Goal: Information Seeking & Learning: Compare options

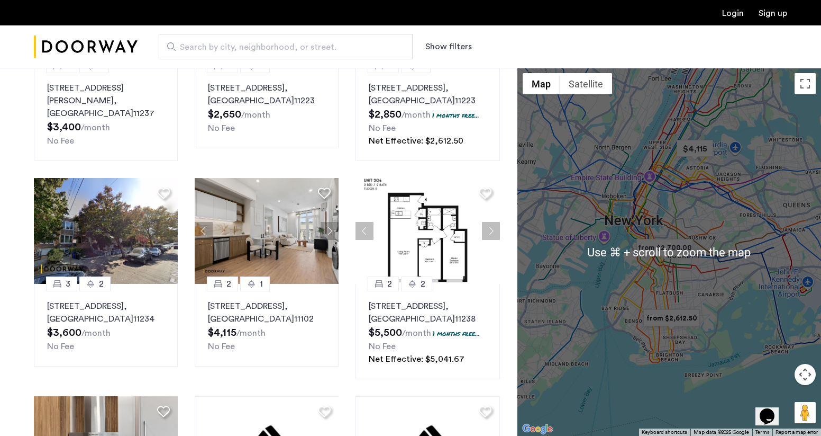
scroll to position [399, 0]
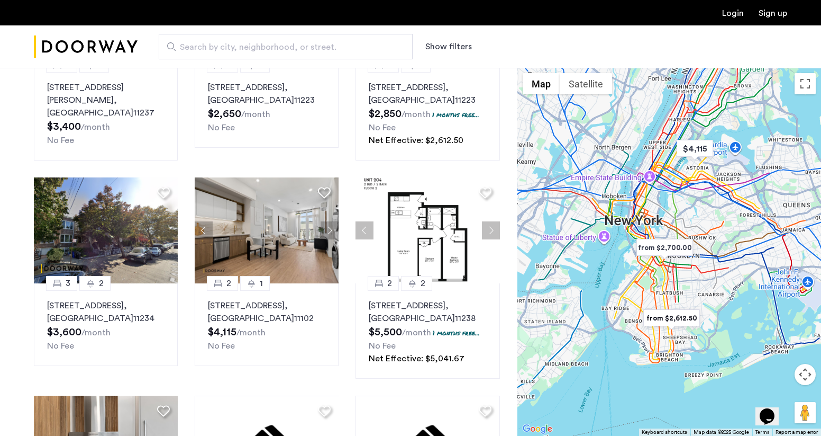
click at [710, 275] on div at bounding box center [670, 252] width 304 height 368
drag, startPoint x: 710, startPoint y: 275, endPoint x: 704, endPoint y: 278, distance: 5.9
click at [710, 275] on div at bounding box center [670, 252] width 304 height 368
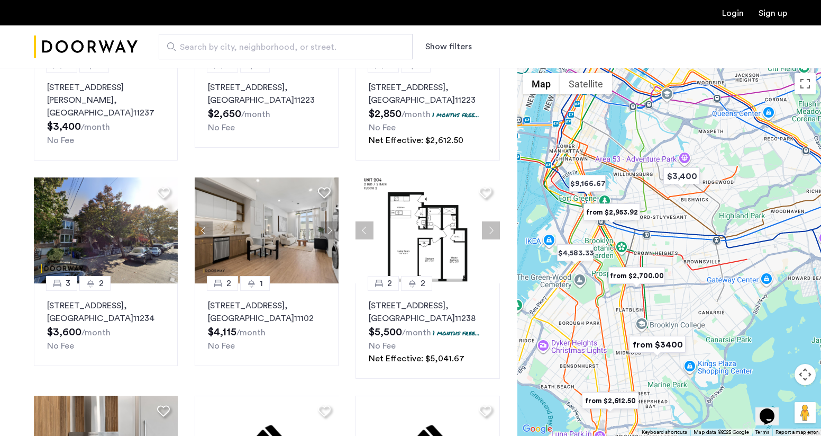
click at [640, 269] on img "from $2,700.00" at bounding box center [636, 276] width 65 height 24
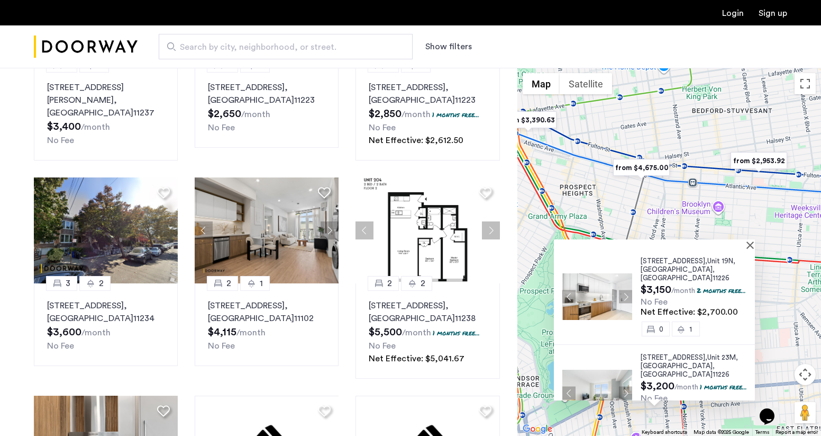
click at [658, 219] on div "[STREET_ADDRESS] $3,150 /month 2 months free... No Fee Net Effective: $2,700.00…" at bounding box center [670, 252] width 304 height 368
click at [754, 245] on button "Close" at bounding box center [752, 244] width 7 height 7
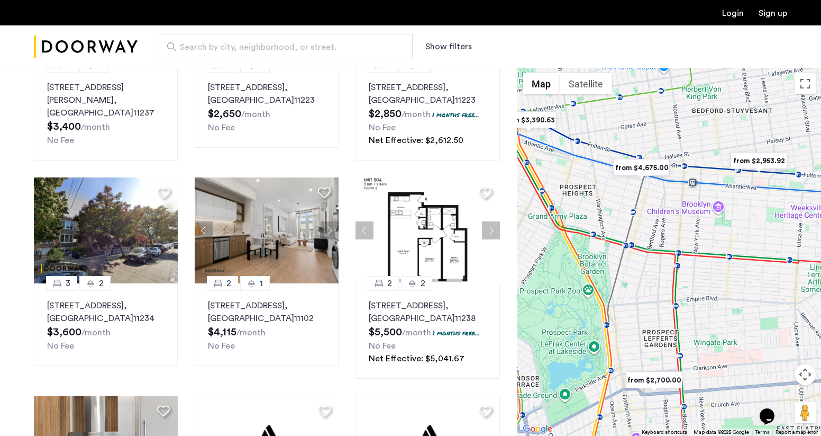
click at [662, 262] on div at bounding box center [670, 252] width 304 height 368
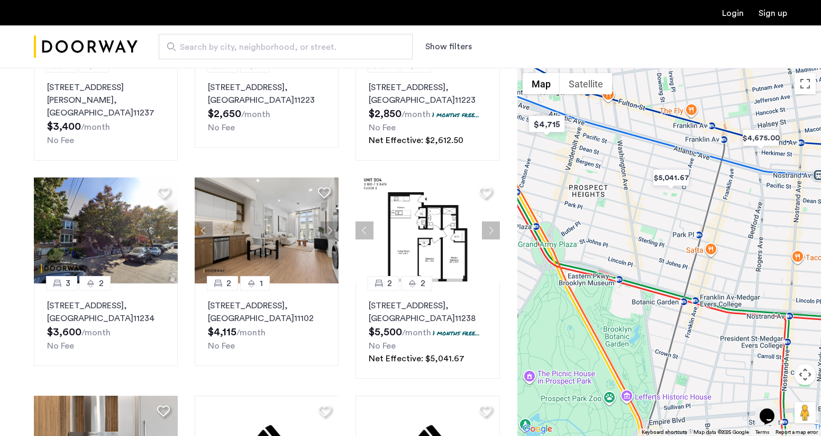
drag, startPoint x: 592, startPoint y: 215, endPoint x: 692, endPoint y: 287, distance: 123.2
click at [690, 290] on div at bounding box center [670, 252] width 304 height 368
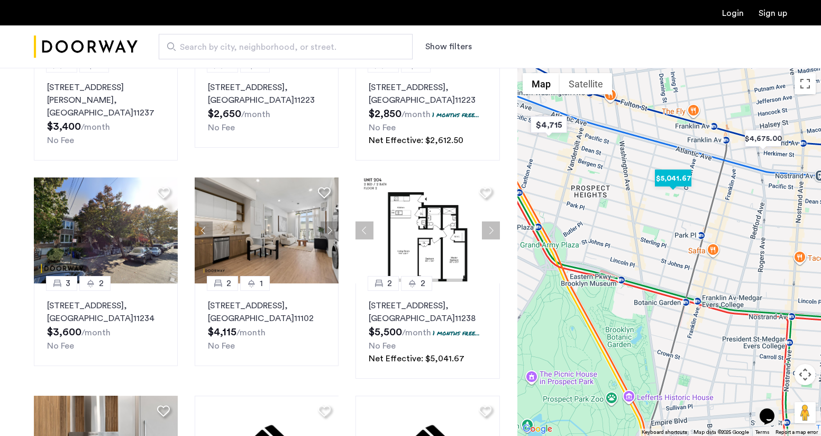
click at [663, 177] on img "$5,041.67" at bounding box center [673, 178] width 45 height 24
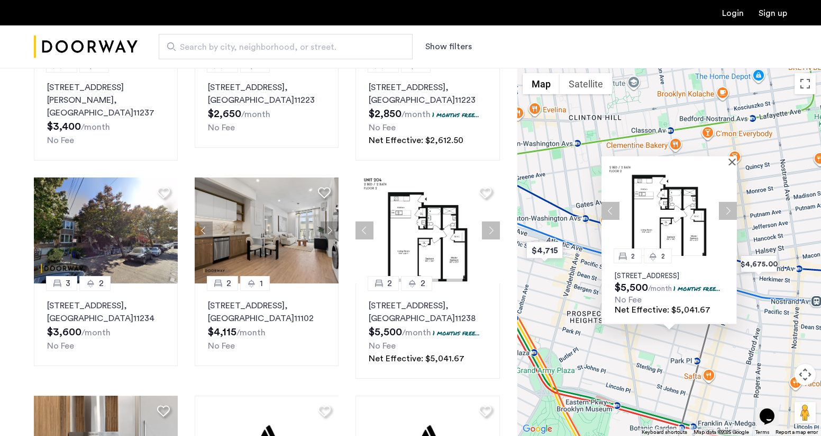
click at [729, 201] on button "Next apartment" at bounding box center [728, 210] width 18 height 18
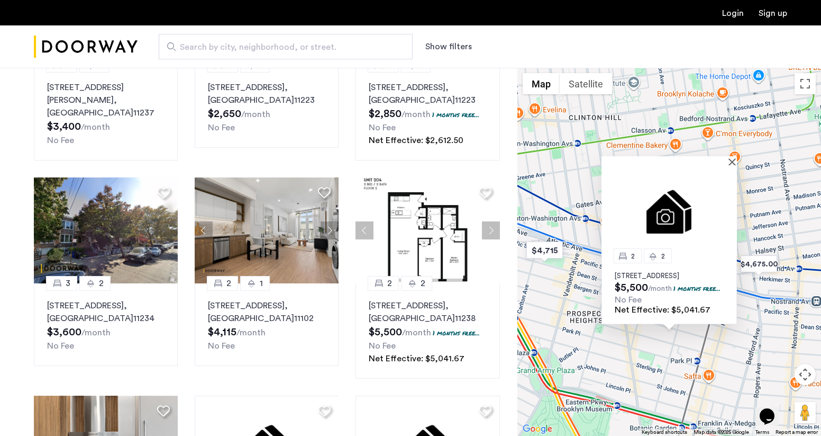
click at [729, 193] on img at bounding box center [669, 210] width 135 height 90
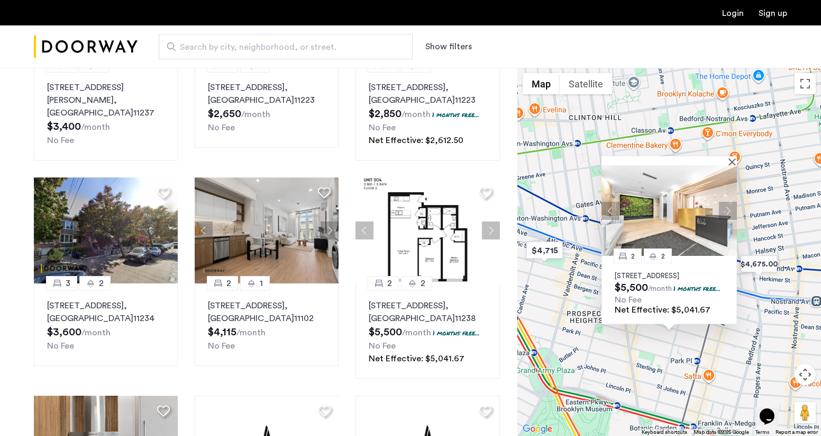
click at [728, 201] on button "Next apartment" at bounding box center [728, 210] width 18 height 18
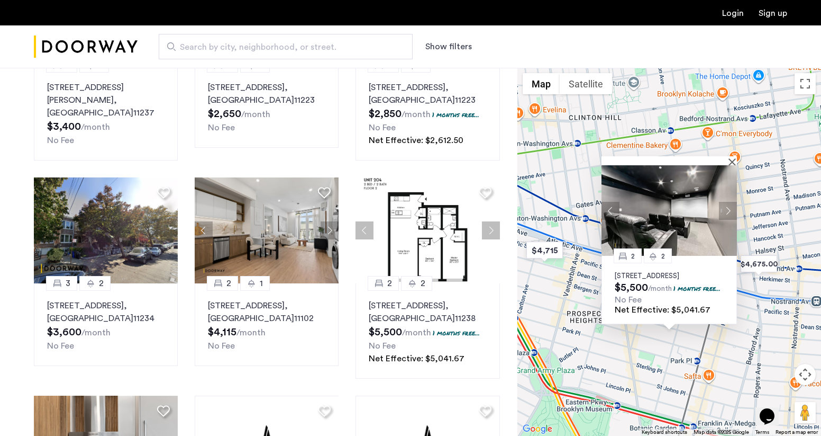
click at [768, 331] on div "2 [GEOGRAPHIC_DATA][STREET_ADDRESS] $5,500 /month 1 months free... No Fee Net E…" at bounding box center [670, 252] width 304 height 368
click at [732, 158] on button "Close" at bounding box center [734, 161] width 7 height 7
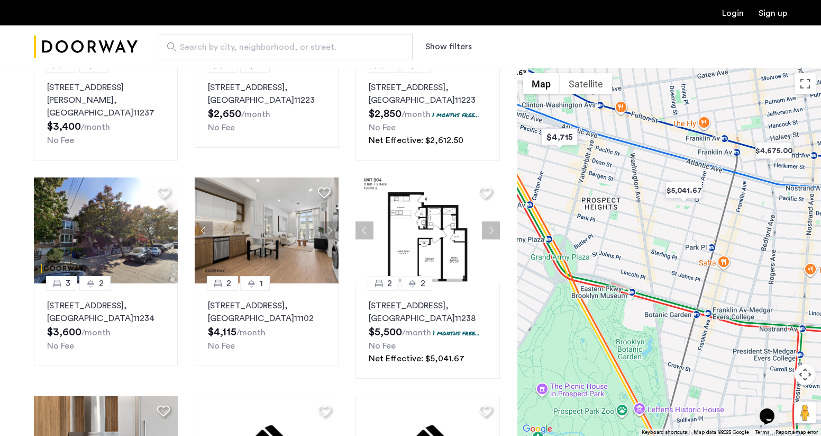
drag, startPoint x: 700, startPoint y: 378, endPoint x: 721, endPoint y: 271, distance: 109.0
click at [715, 264] on div at bounding box center [670, 252] width 304 height 368
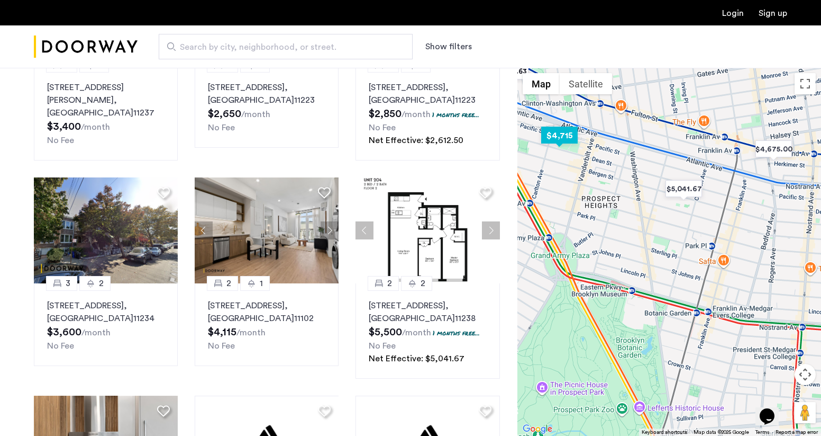
click at [556, 135] on img "$4,715" at bounding box center [559, 135] width 45 height 24
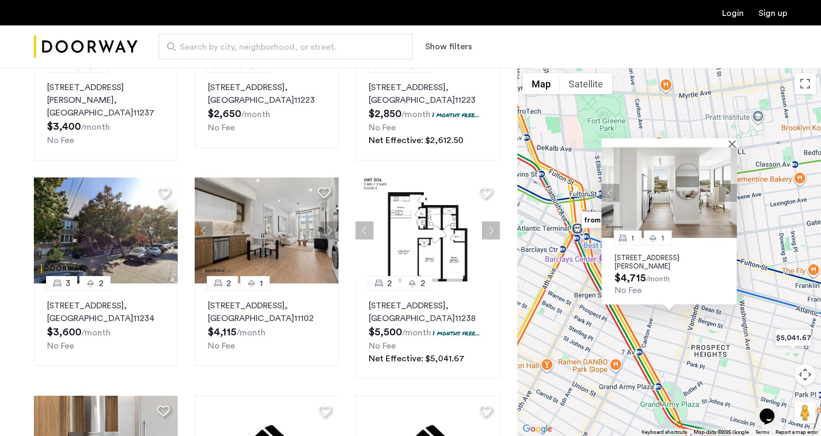
click at [738, 382] on div "1 1 [STREET_ADDRESS][PERSON_NAME] $4,715 /month No Fee" at bounding box center [670, 252] width 304 height 368
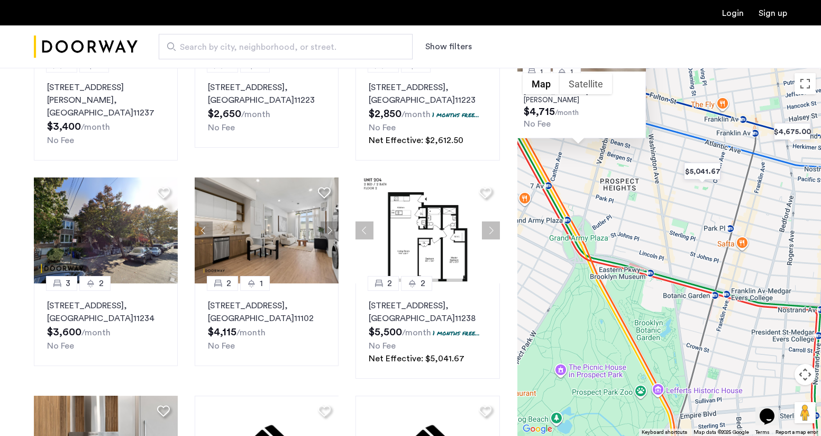
drag, startPoint x: 757, startPoint y: 370, endPoint x: 667, endPoint y: 205, distance: 188.0
click at [665, 203] on div "1 1 [STREET_ADDRESS][PERSON_NAME] $4,715 /month No Fee" at bounding box center [670, 252] width 304 height 368
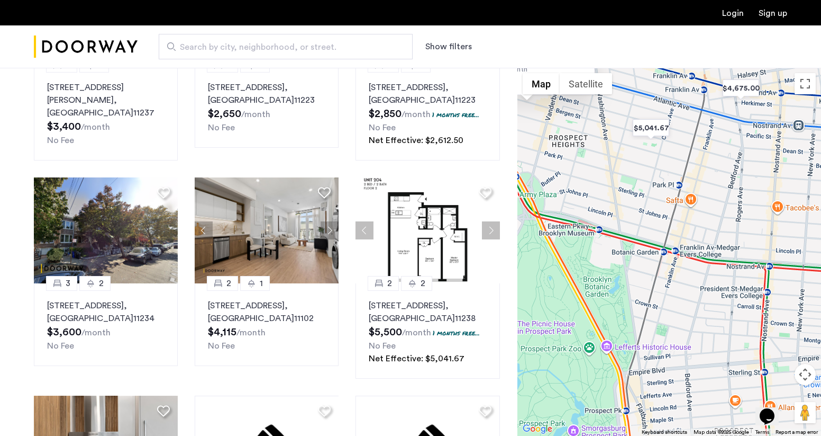
drag, startPoint x: 757, startPoint y: 361, endPoint x: 711, endPoint y: 321, distance: 61.1
click at [707, 317] on div "1 1 [STREET_ADDRESS][PERSON_NAME] $4,715 /month No Fee" at bounding box center [670, 252] width 304 height 368
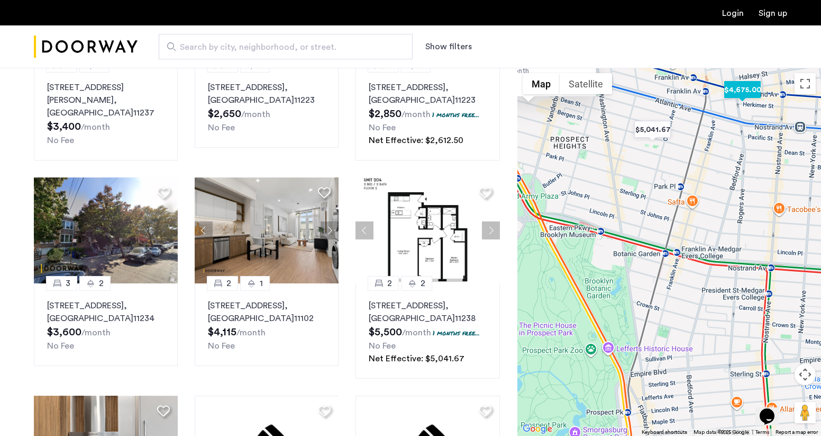
click at [730, 97] on img "$4,675.00" at bounding box center [742, 90] width 45 height 24
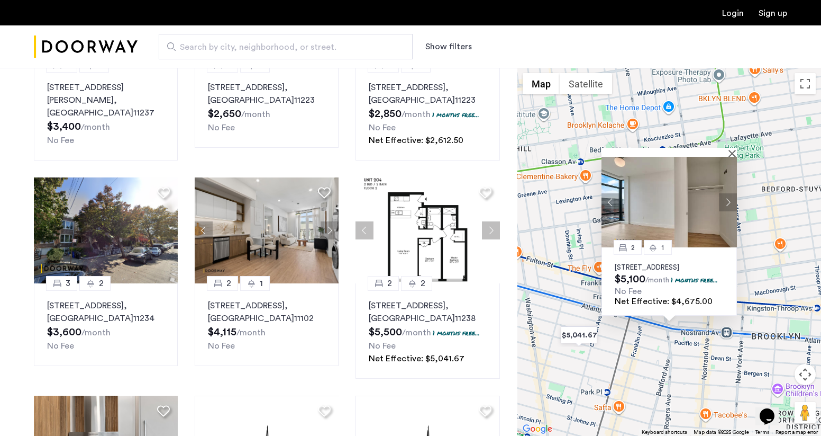
click at [734, 149] on button "Close" at bounding box center [734, 152] width 7 height 7
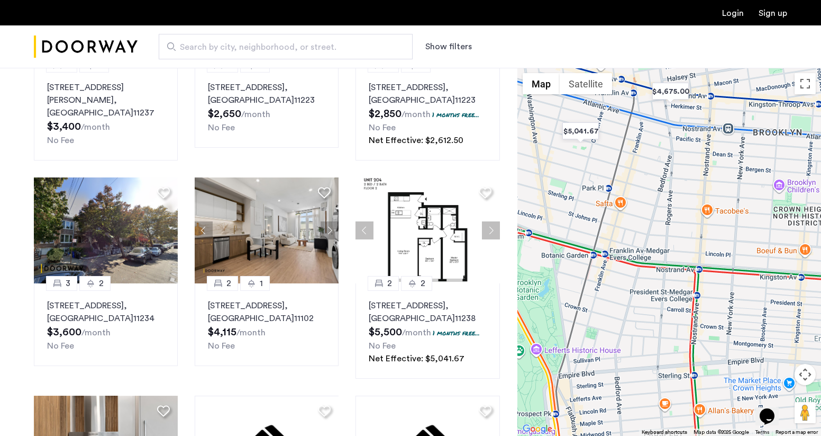
drag, startPoint x: 673, startPoint y: 359, endPoint x: 680, endPoint y: 156, distance: 203.3
click at [676, 158] on div at bounding box center [670, 252] width 304 height 368
